Goal: Task Accomplishment & Management: Manage account settings

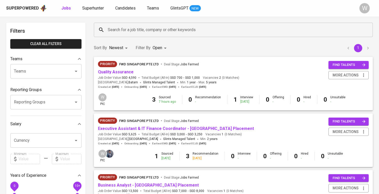
scroll to position [35, 0]
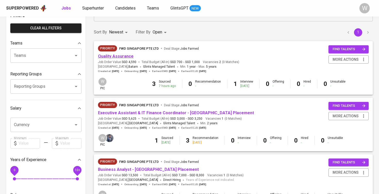
click at [115, 56] on link "Quality Assurance" at bounding box center [116, 56] width 36 height 5
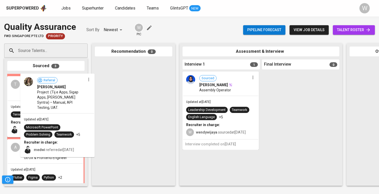
drag, startPoint x: 65, startPoint y: 116, endPoint x: 137, endPoint y: 115, distance: 71.9
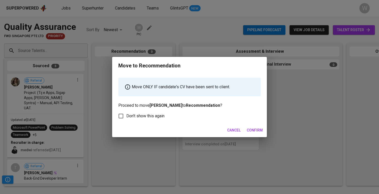
click at [249, 127] on button "Confirm" at bounding box center [254, 131] width 20 height 10
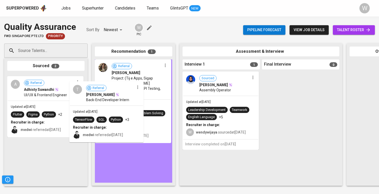
drag, startPoint x: 70, startPoint y: 91, endPoint x: 135, endPoint y: 100, distance: 66.0
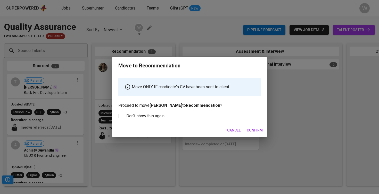
click at [258, 127] on span "Confirm" at bounding box center [254, 130] width 16 height 6
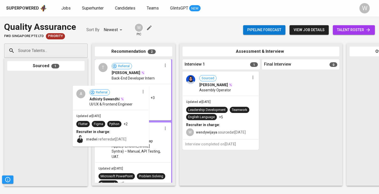
drag, startPoint x: 69, startPoint y: 113, endPoint x: 137, endPoint y: 126, distance: 69.7
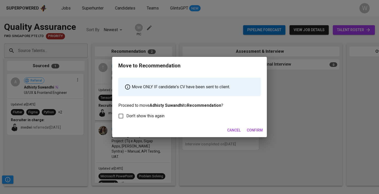
click at [245, 129] on button "Confirm" at bounding box center [254, 131] width 20 height 10
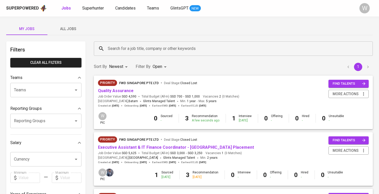
click at [67, 29] on span "All Jobs" at bounding box center [67, 29] width 35 height 6
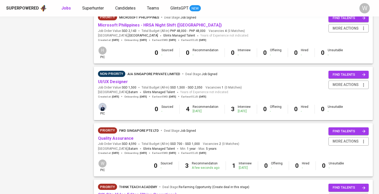
scroll to position [429, 0]
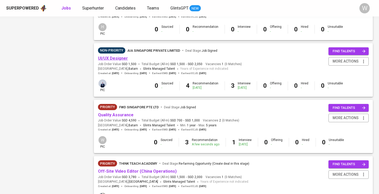
click at [114, 56] on link "UI/UX Designer" at bounding box center [113, 58] width 30 height 5
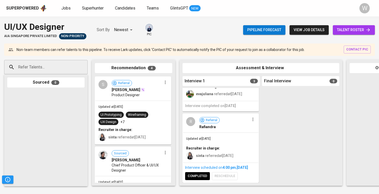
scroll to position [129, 0]
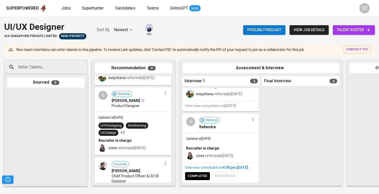
click at [140, 119] on div "Updated at [DATE] UI Prototyping Wireframing UX Design +7 Recruiter in charge: …" at bounding box center [132, 133] width 75 height 43
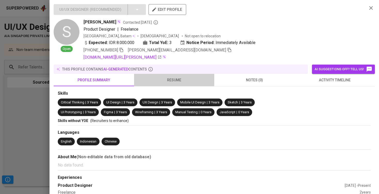
click at [171, 81] on span "resume" at bounding box center [174, 80] width 74 height 6
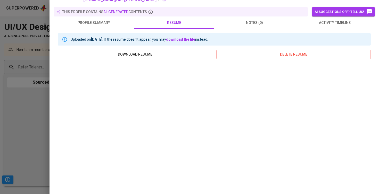
scroll to position [57, 0]
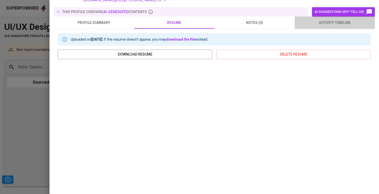
click at [307, 20] on span "activity timeline" at bounding box center [334, 23] width 74 height 6
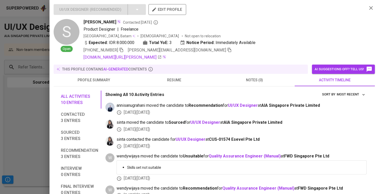
scroll to position [0, 0]
click at [367, 7] on button "button" at bounding box center [371, 8] width 8 height 8
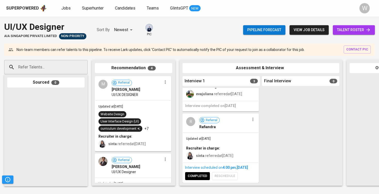
click at [144, 113] on div "Website Design User Interface Design (UI) curriculum development +7" at bounding box center [132, 121] width 69 height 21
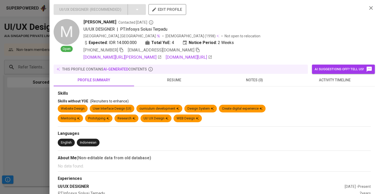
click at [176, 83] on button "resume" at bounding box center [174, 80] width 80 height 12
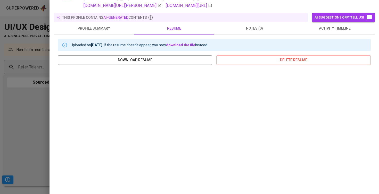
scroll to position [88, 0]
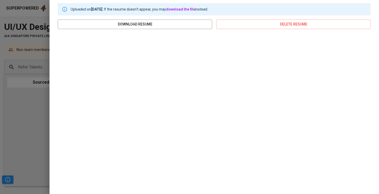
click at [30, 112] on div at bounding box center [189, 97] width 379 height 194
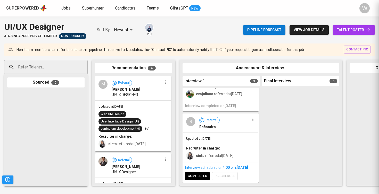
scroll to position [0, 0]
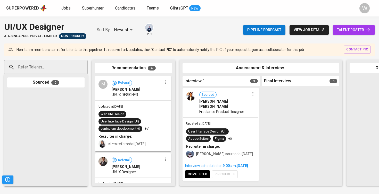
click at [345, 28] on span "talent roster" at bounding box center [354, 30] width 34 height 6
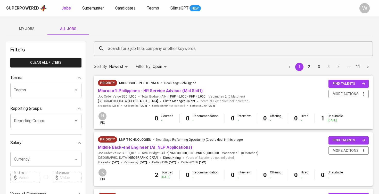
click at [89, 12] on div "Superpowered Jobs Superhunter Candidates Teams GlintsGPT NEW W" at bounding box center [189, 8] width 379 height 16
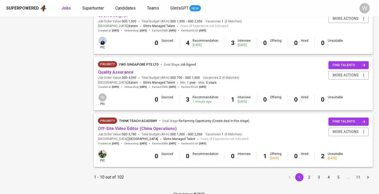
scroll to position [471, 0]
click at [309, 174] on button "2" at bounding box center [309, 178] width 8 height 8
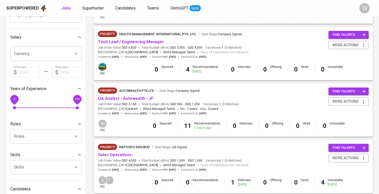
scroll to position [107, 0]
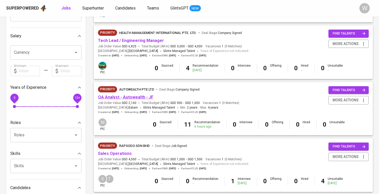
click at [142, 95] on link "QA Analyst - Autowealth - JF" at bounding box center [125, 97] width 55 height 5
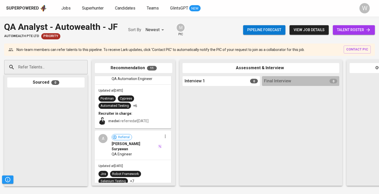
scroll to position [70, 0]
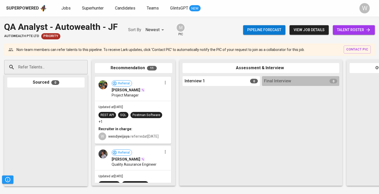
click at [342, 21] on div "Pipeline forecast view job details talent roster" at bounding box center [309, 30] width 132 height 19
click at [341, 30] on span "talent roster" at bounding box center [354, 30] width 34 height 6
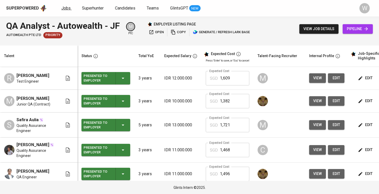
click at [64, 9] on span "Jobs" at bounding box center [65, 8] width 9 height 5
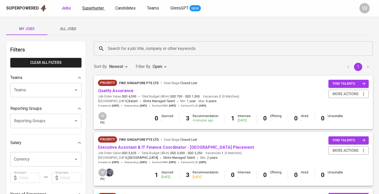
click at [93, 7] on span "Superhunter" at bounding box center [93, 8] width 22 height 5
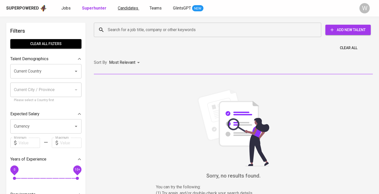
click at [123, 6] on span "Candidates" at bounding box center [128, 8] width 20 height 5
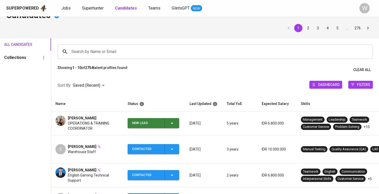
scroll to position [31, 0]
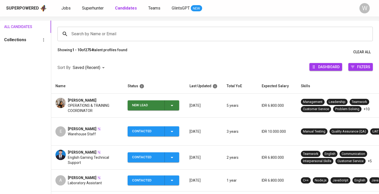
click at [172, 105] on icon "button" at bounding box center [172, 105] width 3 height 1
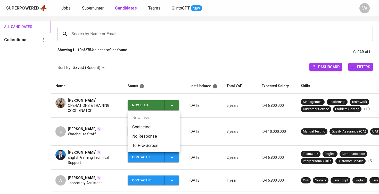
click at [165, 125] on li "Contacted" at bounding box center [154, 127] width 52 height 9
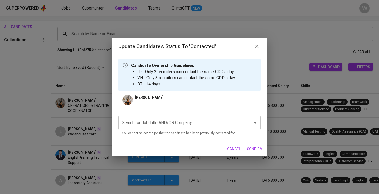
click at [163, 114] on div "Search for Job Title AND/OR Company Search for Job Title AND/OR Company You can…" at bounding box center [189, 125] width 142 height 27
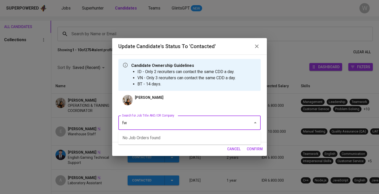
type input "f"
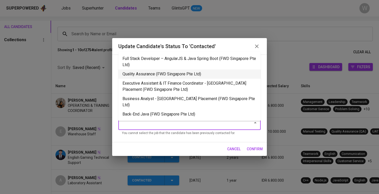
click at [154, 75] on li "Quality Assurance (FWD Singapore Pte Ltd)" at bounding box center [189, 74] width 142 height 9
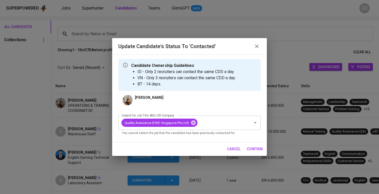
click at [256, 150] on span "confirm" at bounding box center [254, 149] width 16 height 6
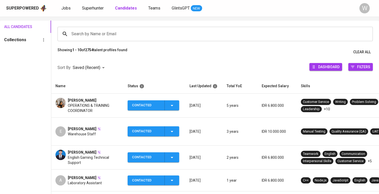
click at [61, 12] on div "Superpowered Jobs Superhunter Candidates Teams GlintsGPT NEW W" at bounding box center [189, 8] width 379 height 16
click at [64, 6] on span "Jobs" at bounding box center [65, 8] width 9 height 5
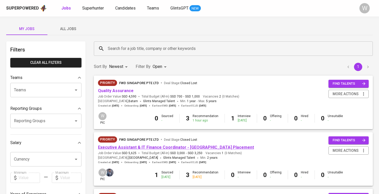
click at [175, 146] on link "Executive Assistant & IT Finance Coordinator - [GEOGRAPHIC_DATA] Placement" at bounding box center [176, 147] width 156 height 5
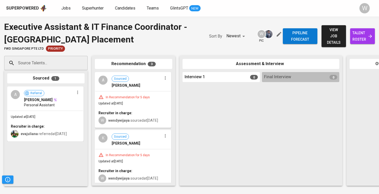
click at [360, 32] on span "talent roster" at bounding box center [362, 36] width 16 height 13
